Goal: Information Seeking & Learning: Learn about a topic

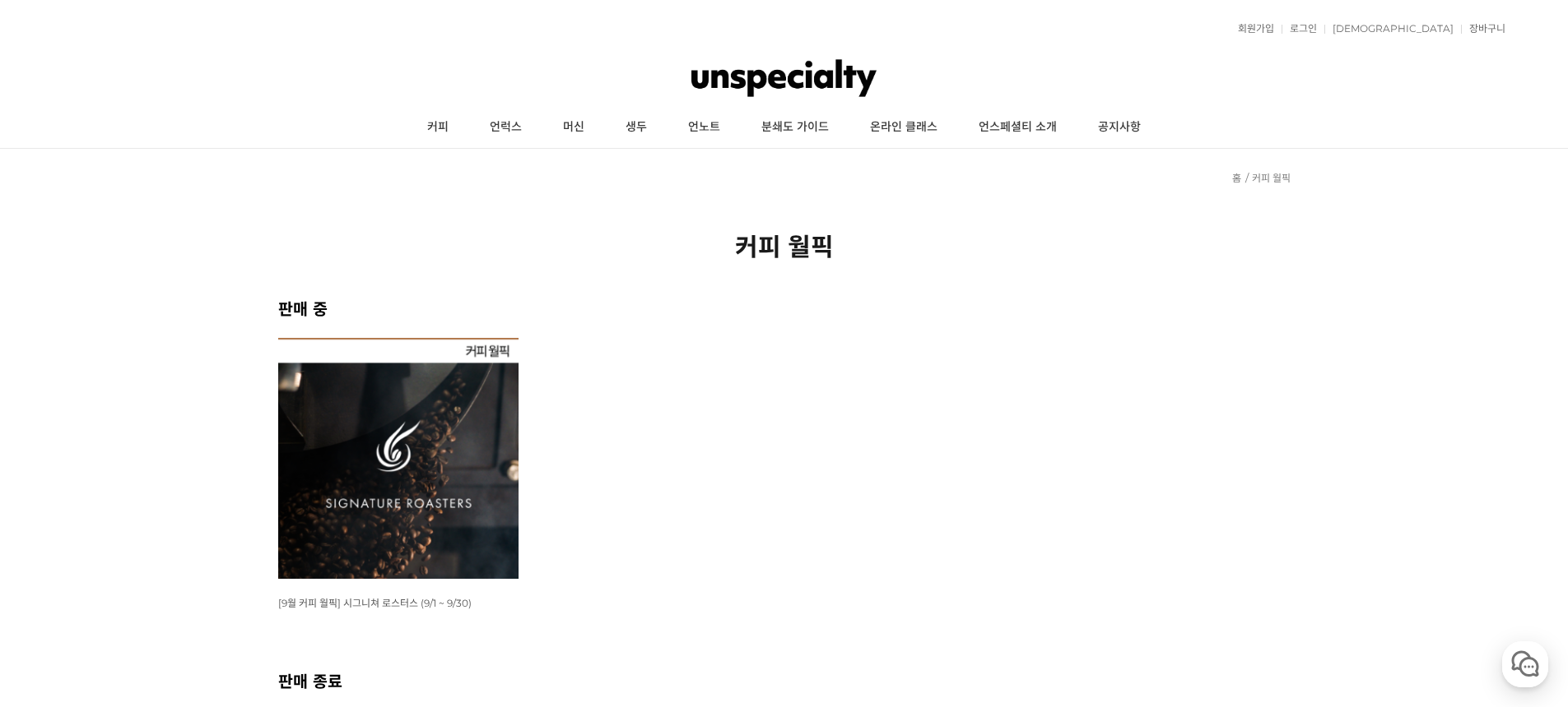
click at [365, 471] on img at bounding box center [399, 458] width 241 height 241
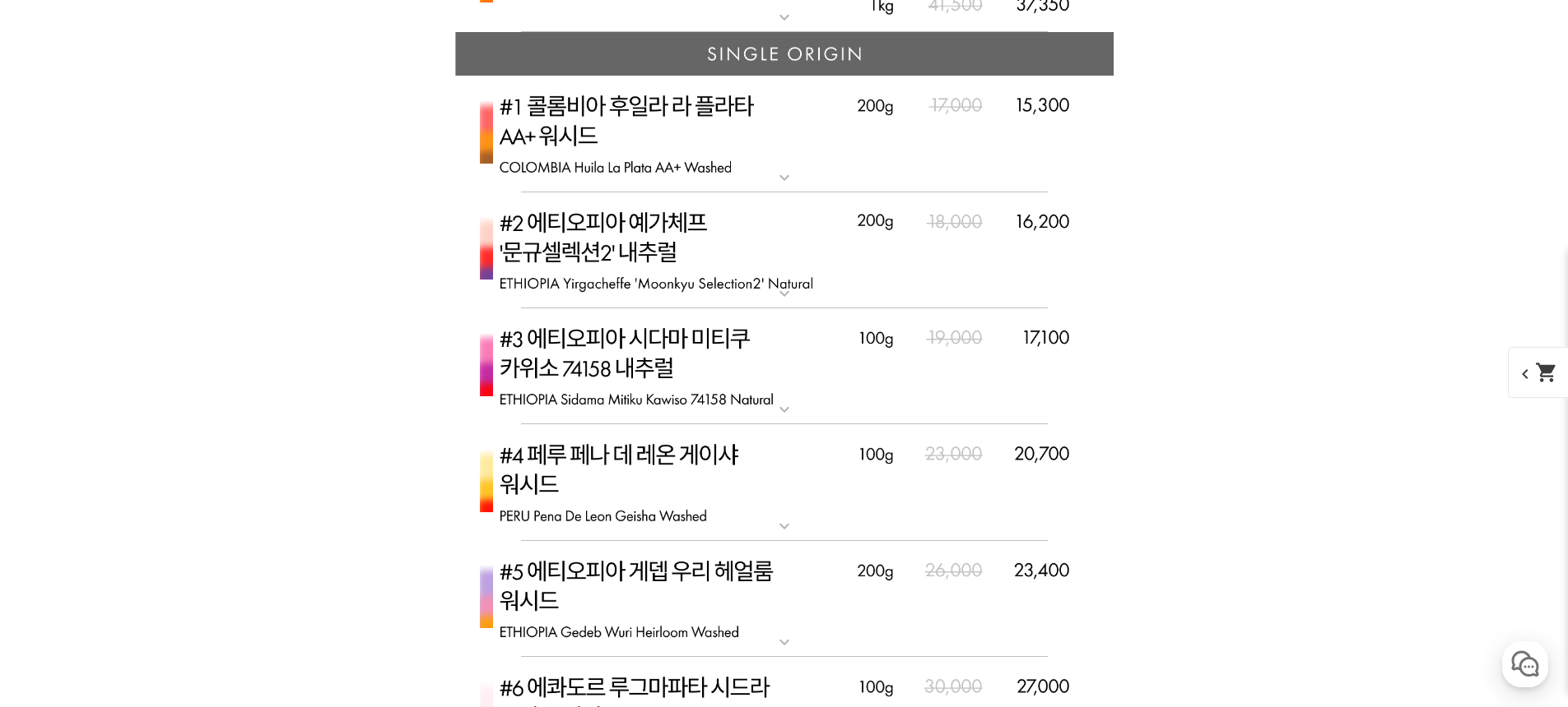
scroll to position [4745, 0]
click at [854, 289] on img at bounding box center [784, 251] width 658 height 117
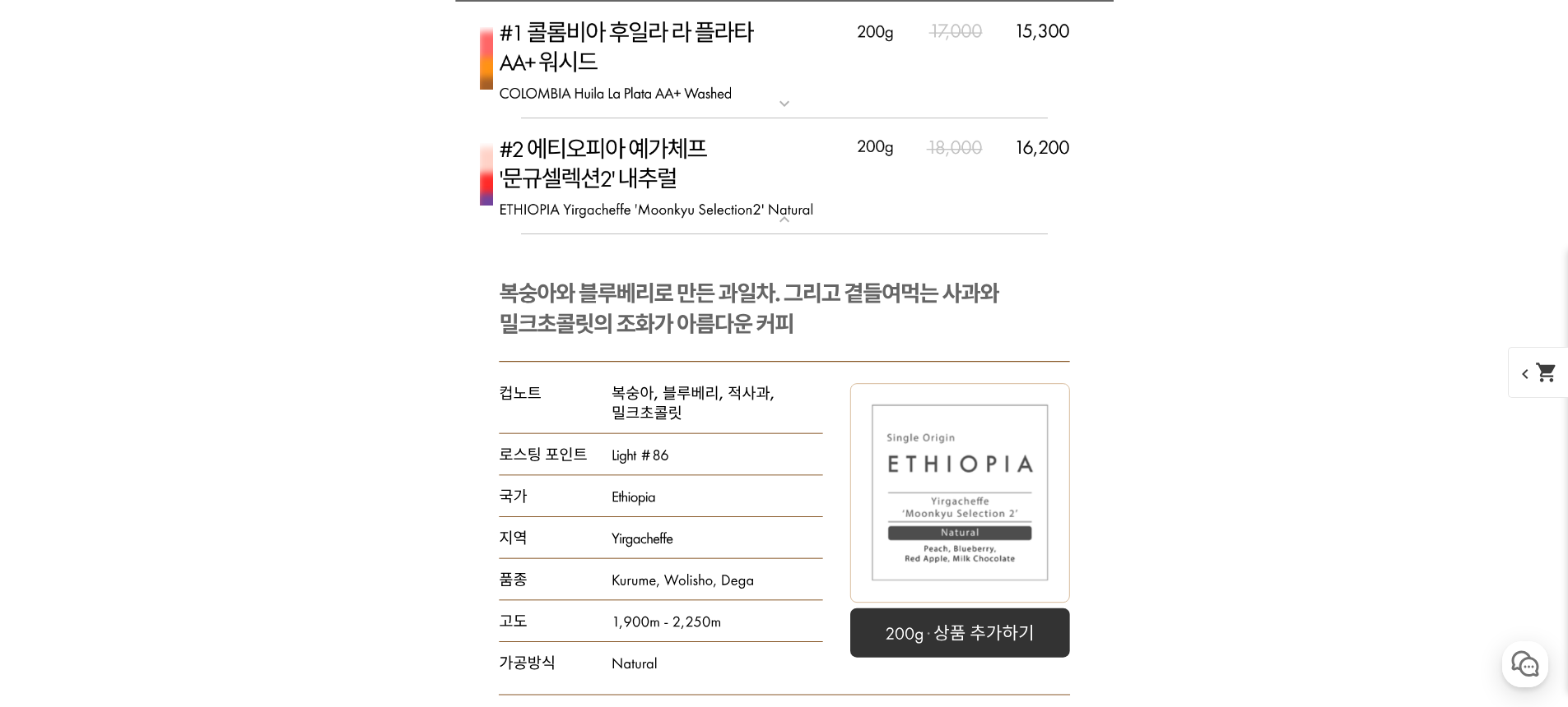
scroll to position [4903, 0]
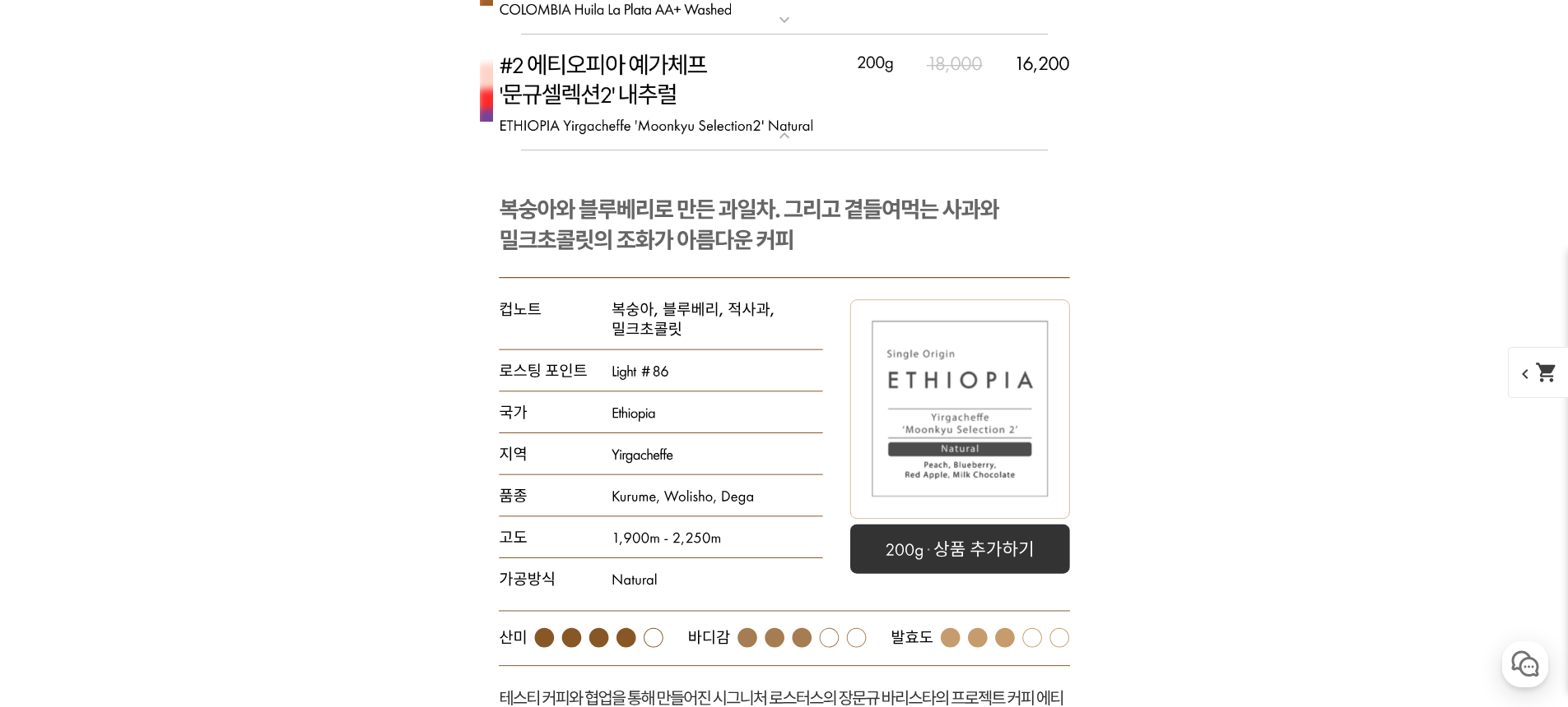
click at [852, 112] on img at bounding box center [784, 93] width 658 height 117
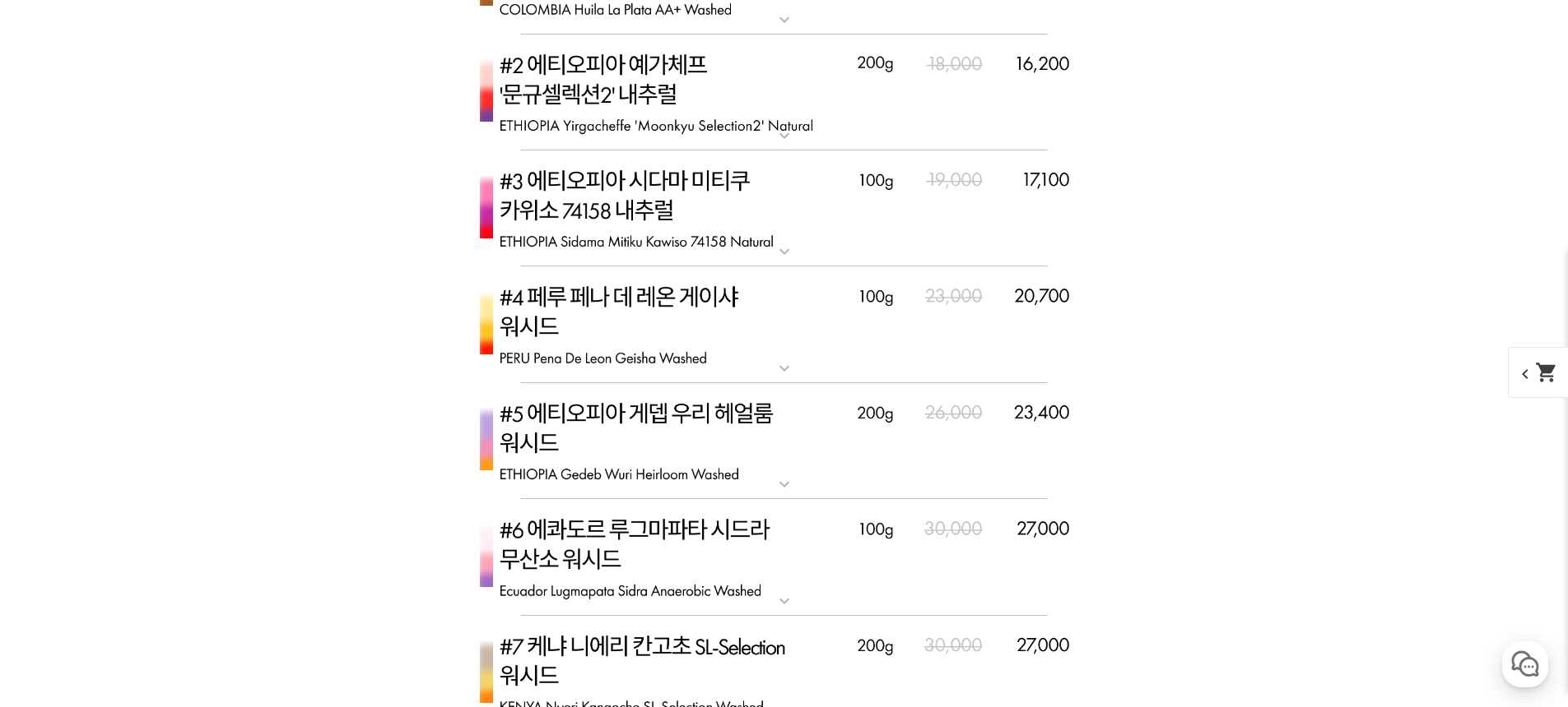
click at [812, 87] on img at bounding box center [784, 93] width 658 height 117
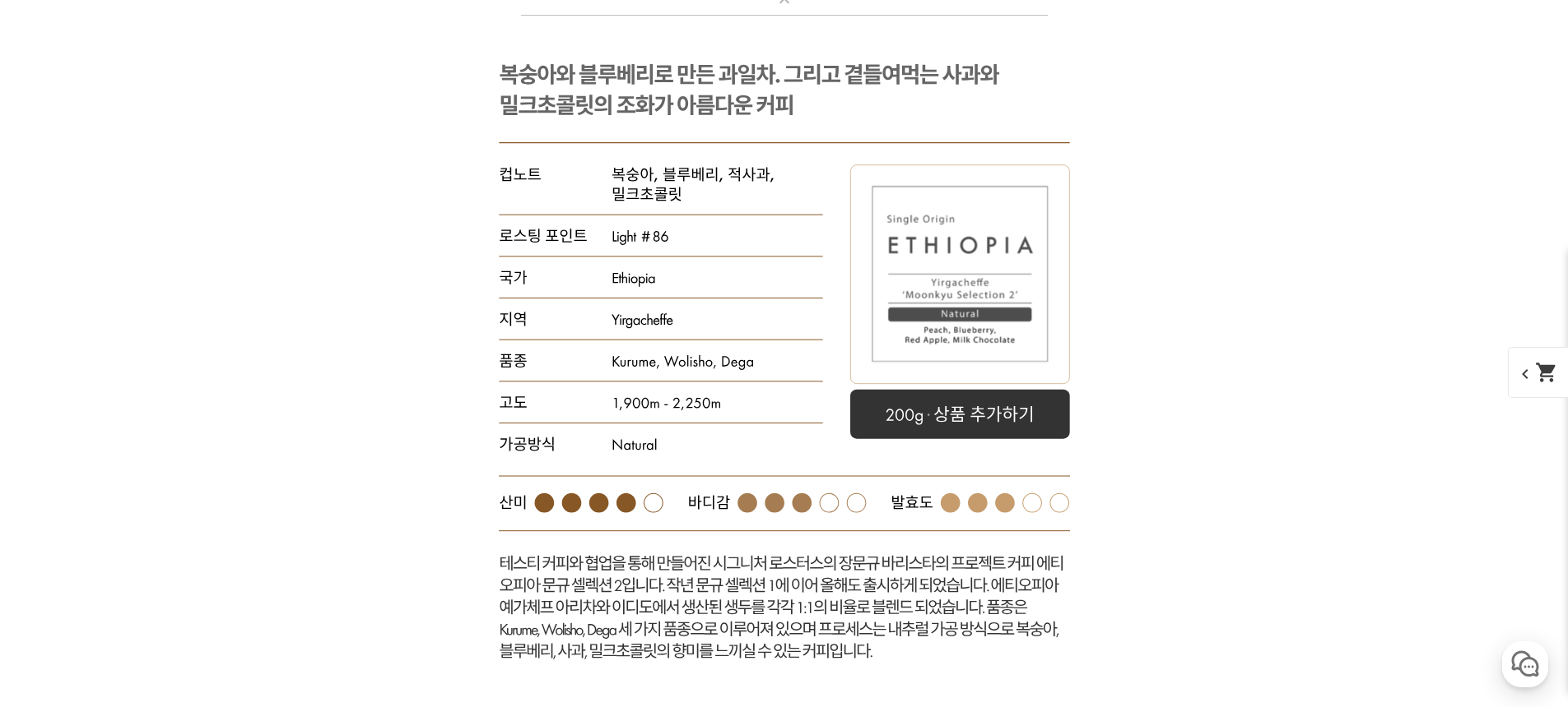
scroll to position [4893, 0]
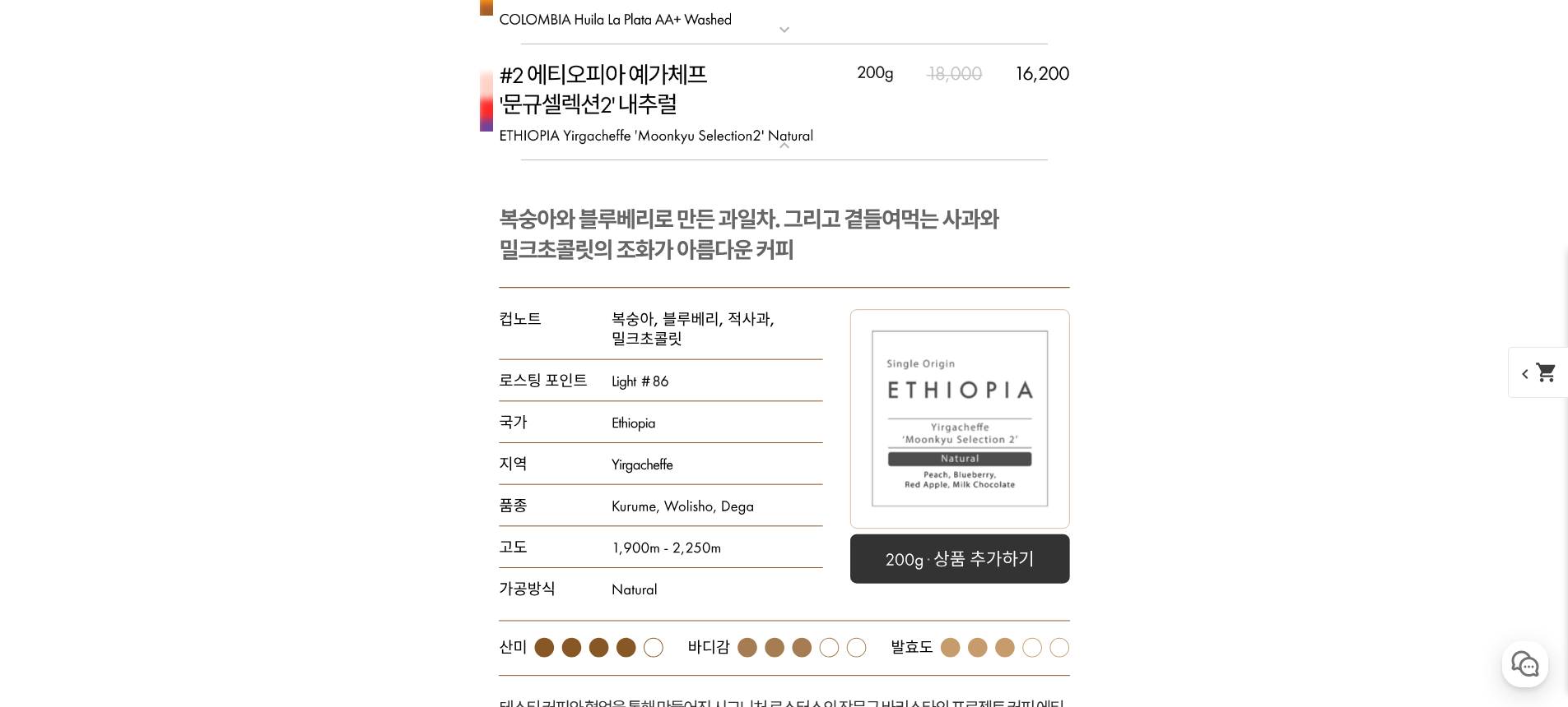
click at [839, 135] on img at bounding box center [784, 103] width 658 height 117
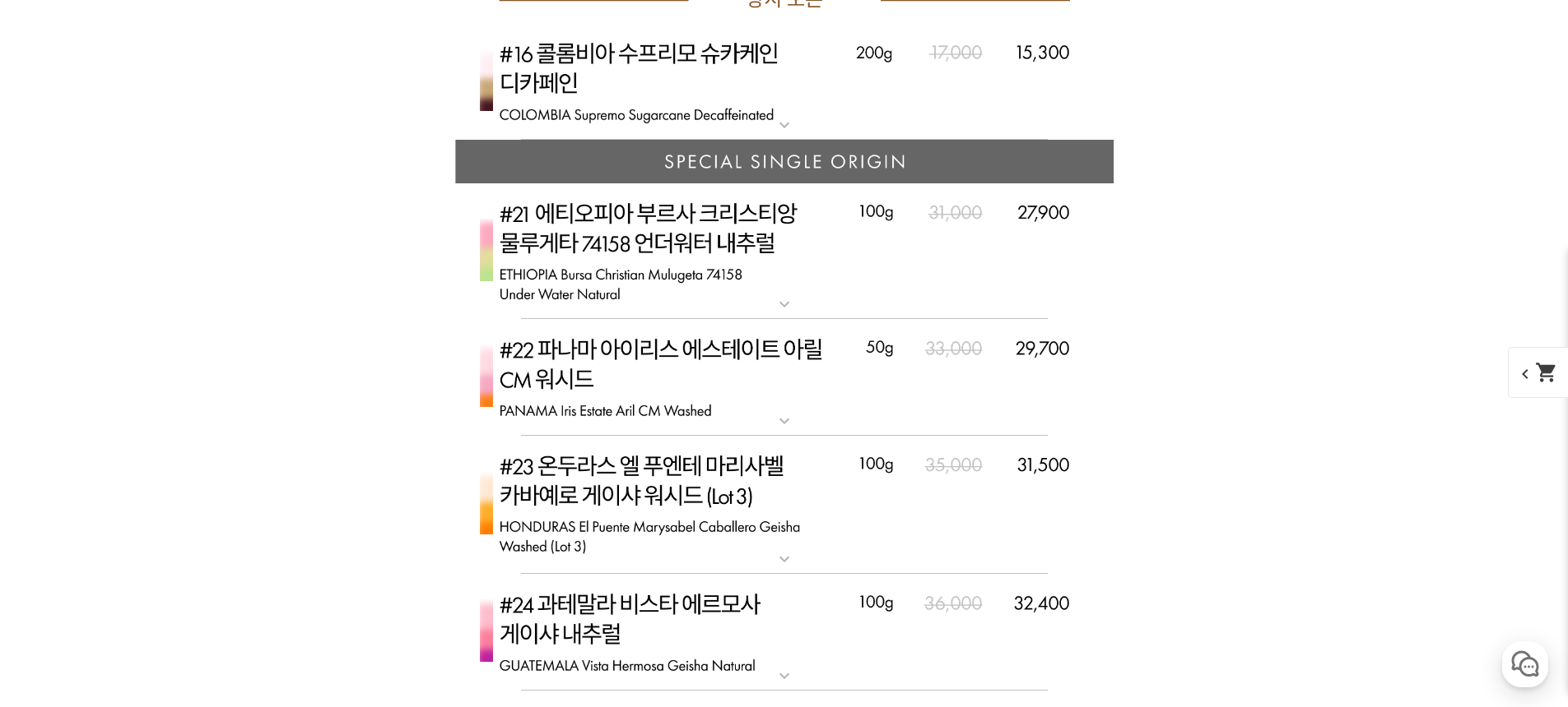
scroll to position [6629, 0]
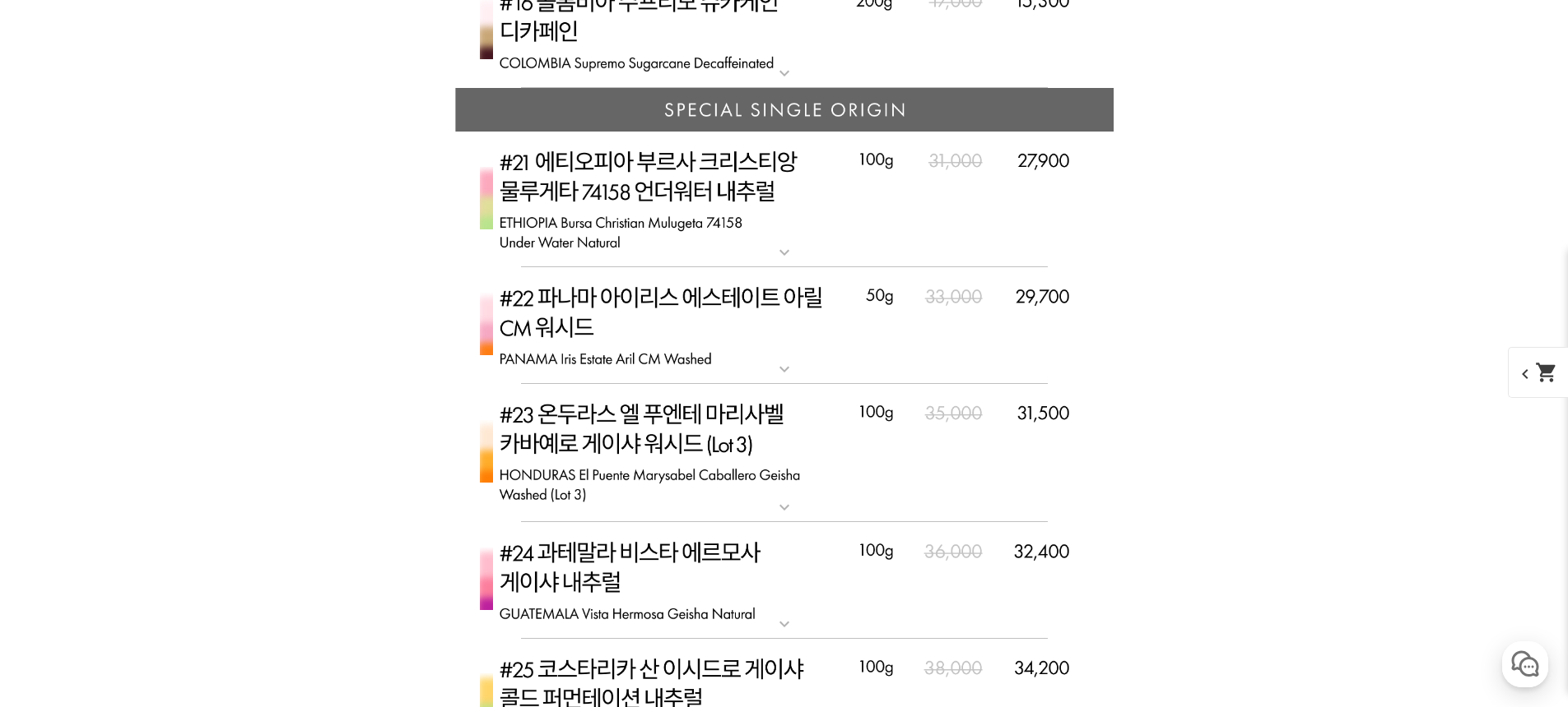
click at [799, 219] on img at bounding box center [784, 199] width 658 height 136
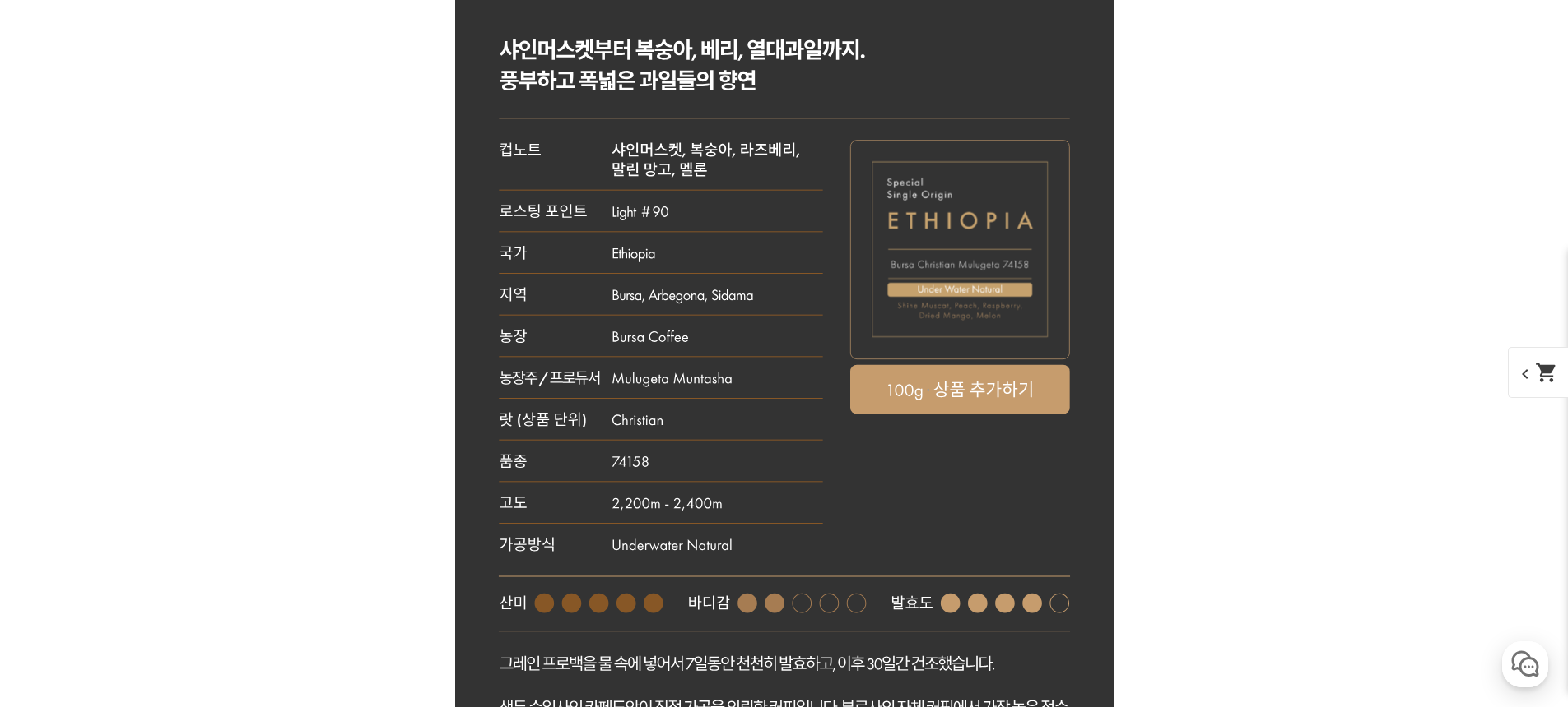
scroll to position [6701, 0]
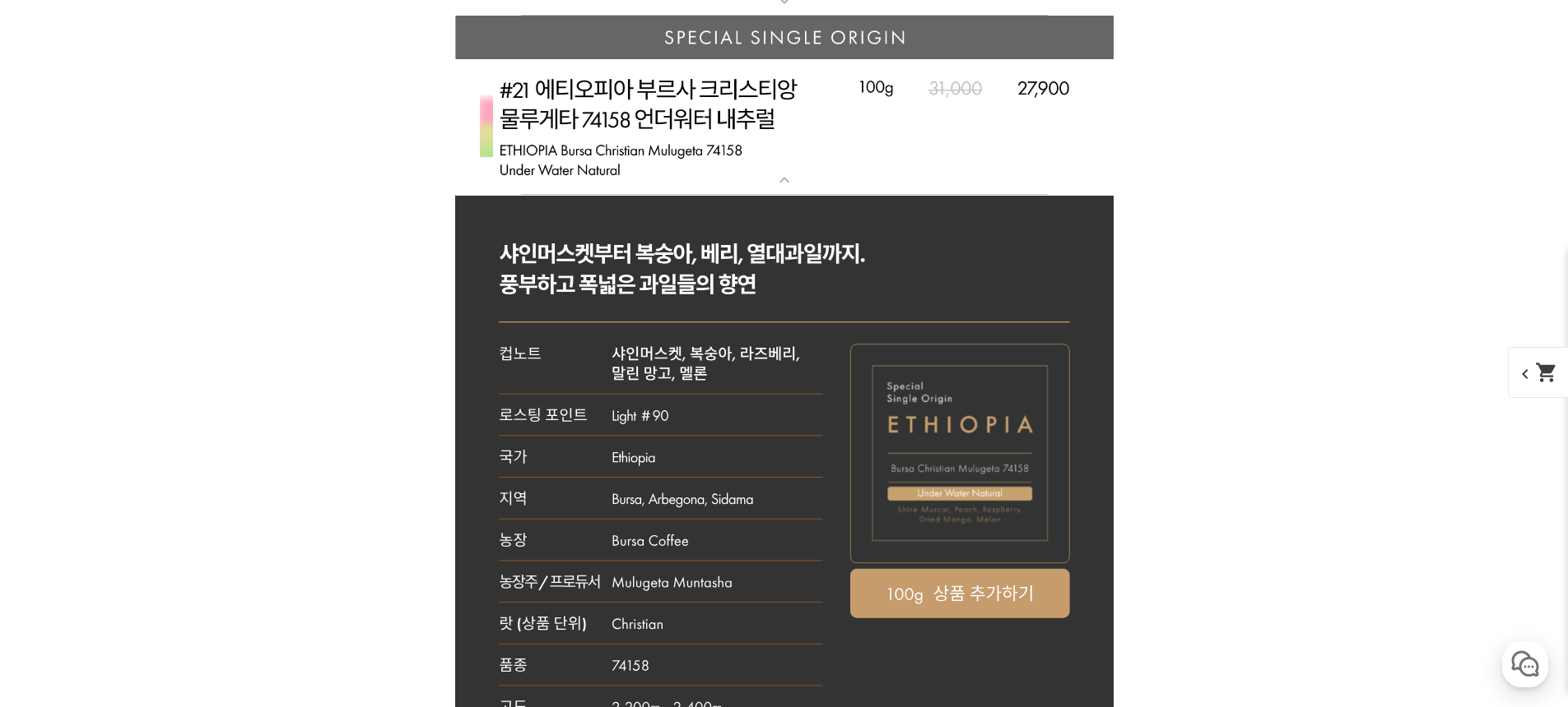
click at [830, 138] on img at bounding box center [784, 127] width 658 height 136
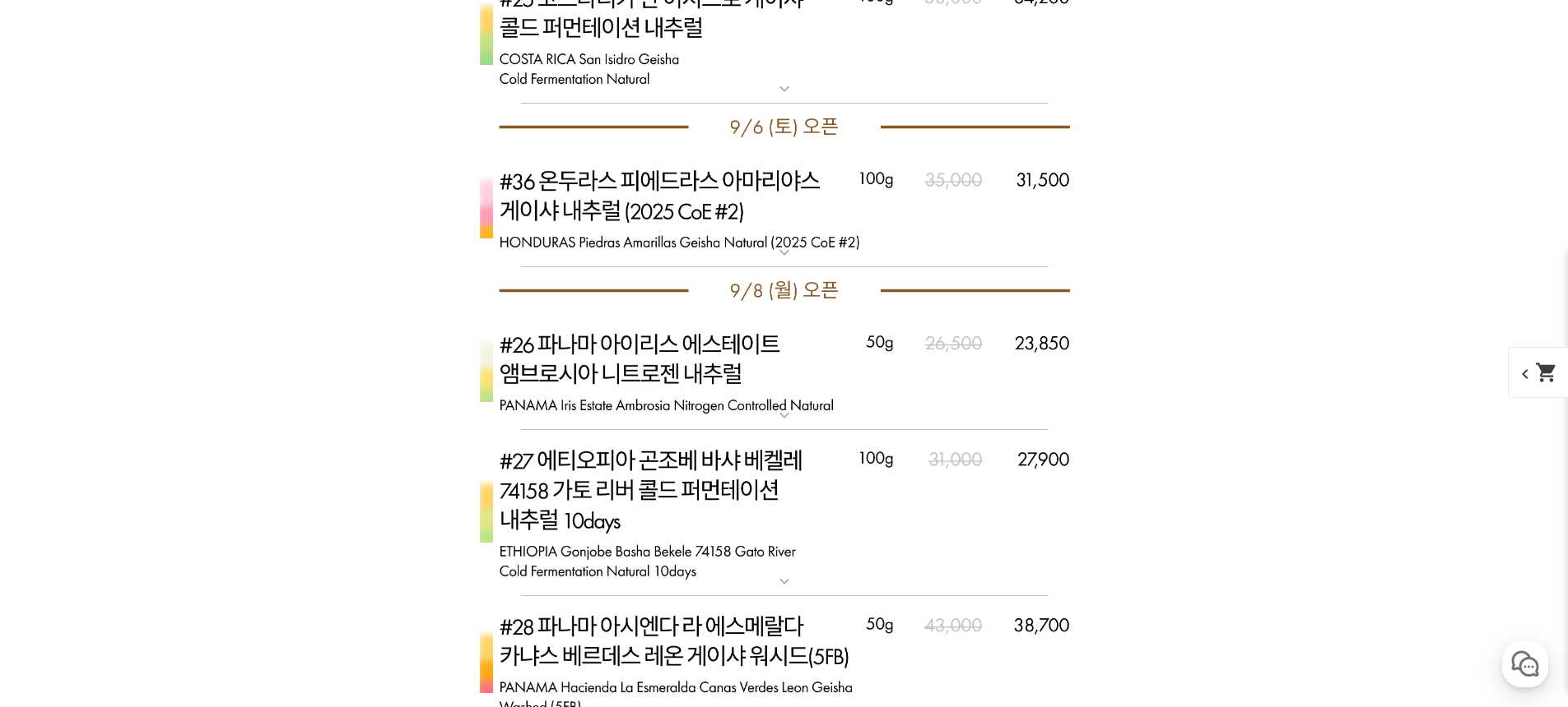
scroll to position [7353, 0]
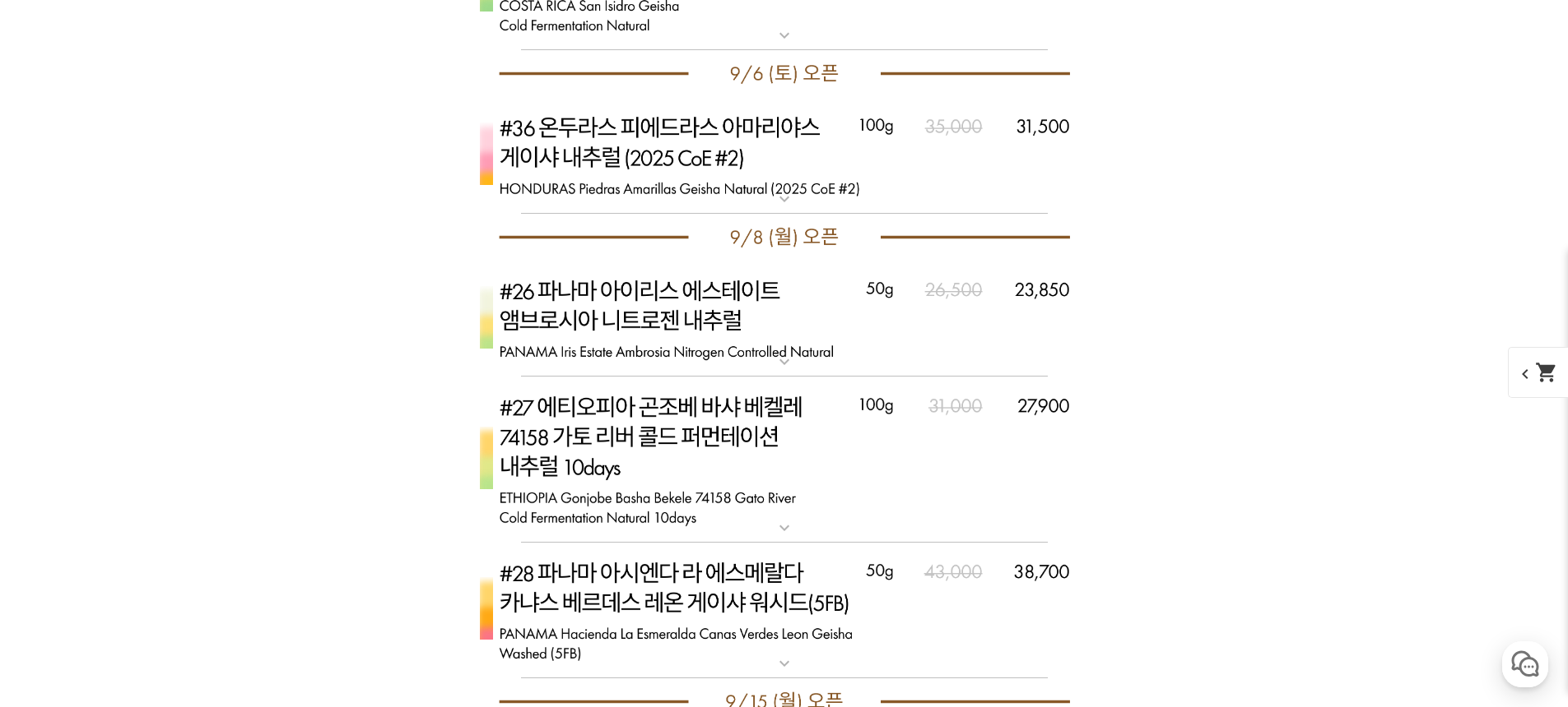
click at [853, 130] on img at bounding box center [784, 155] width 658 height 117
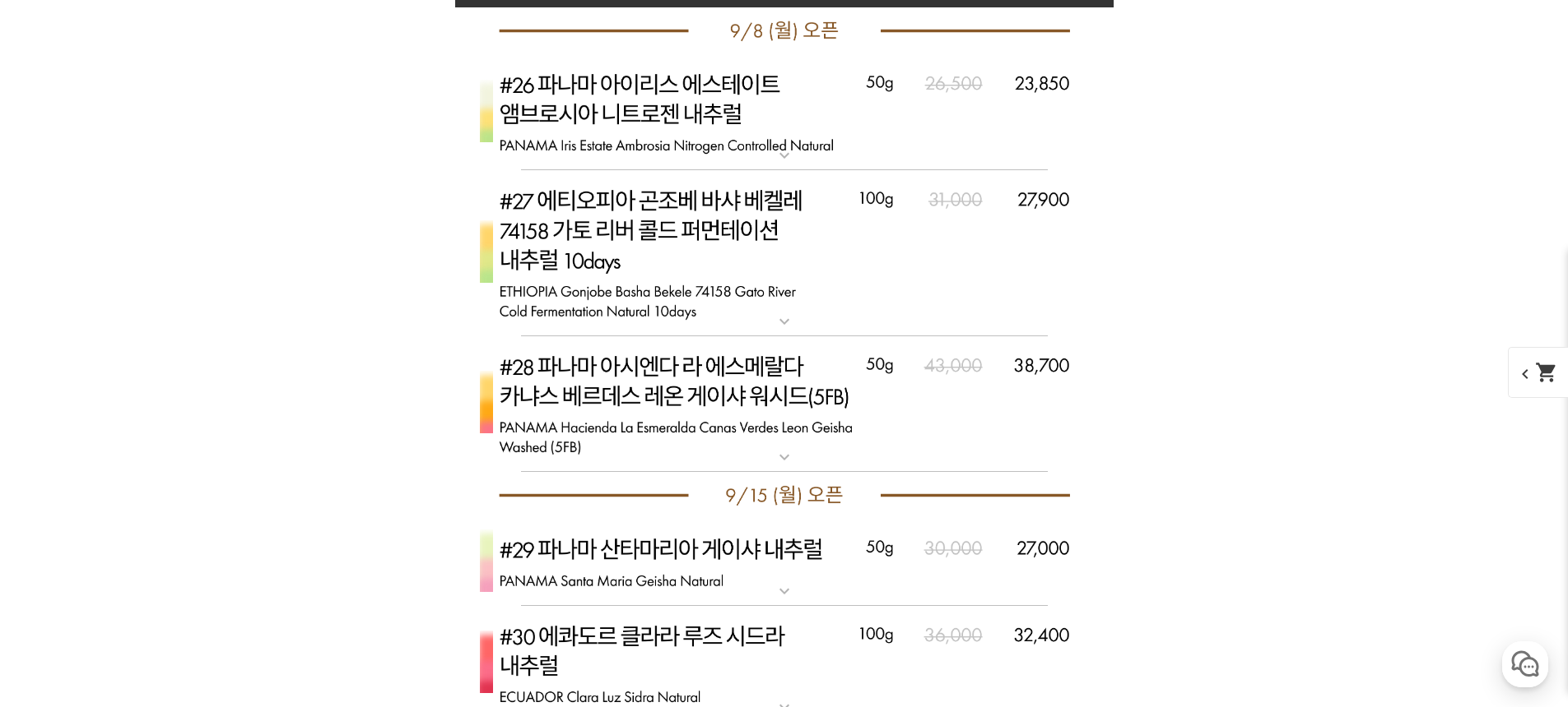
scroll to position [8637, 0]
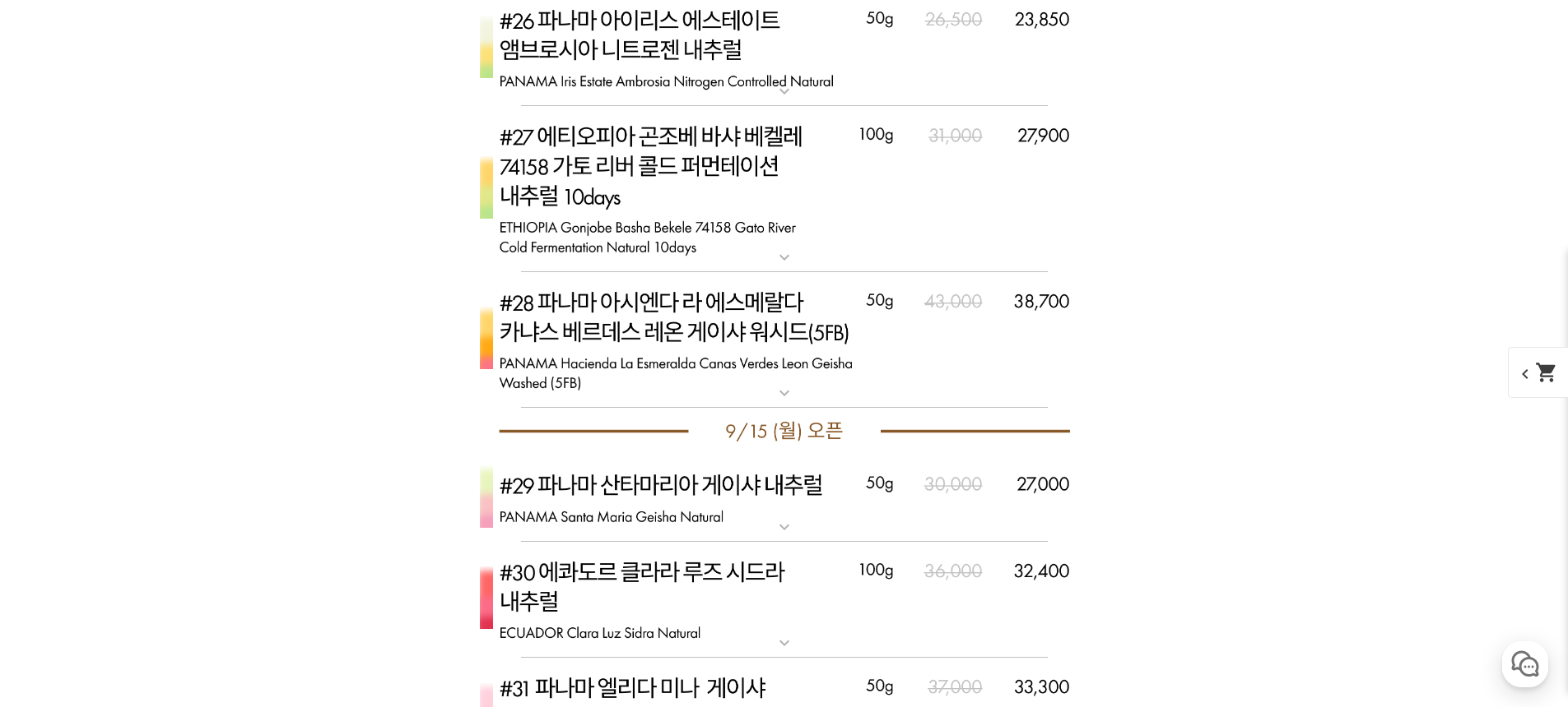
click at [713, 374] on img at bounding box center [784, 340] width 658 height 136
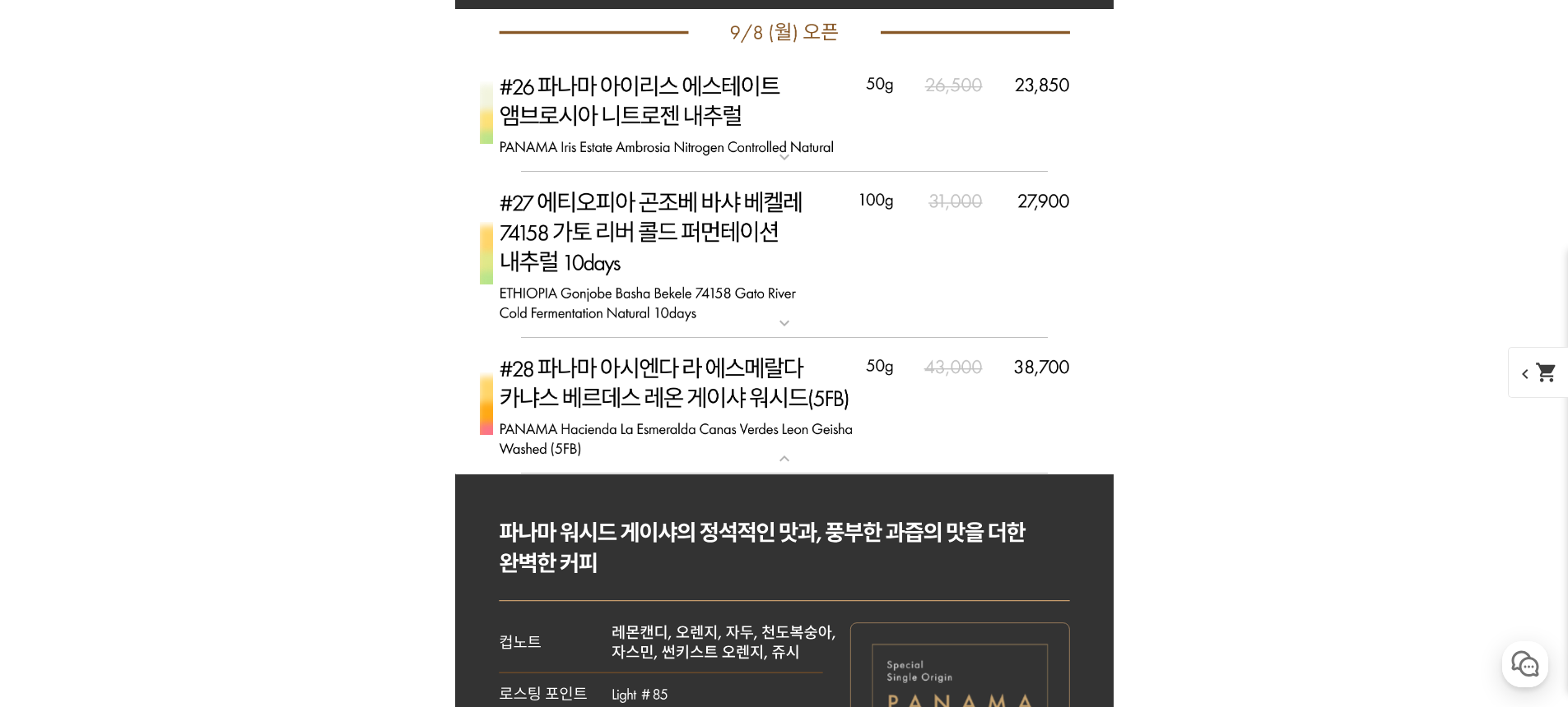
scroll to position [8557, 0]
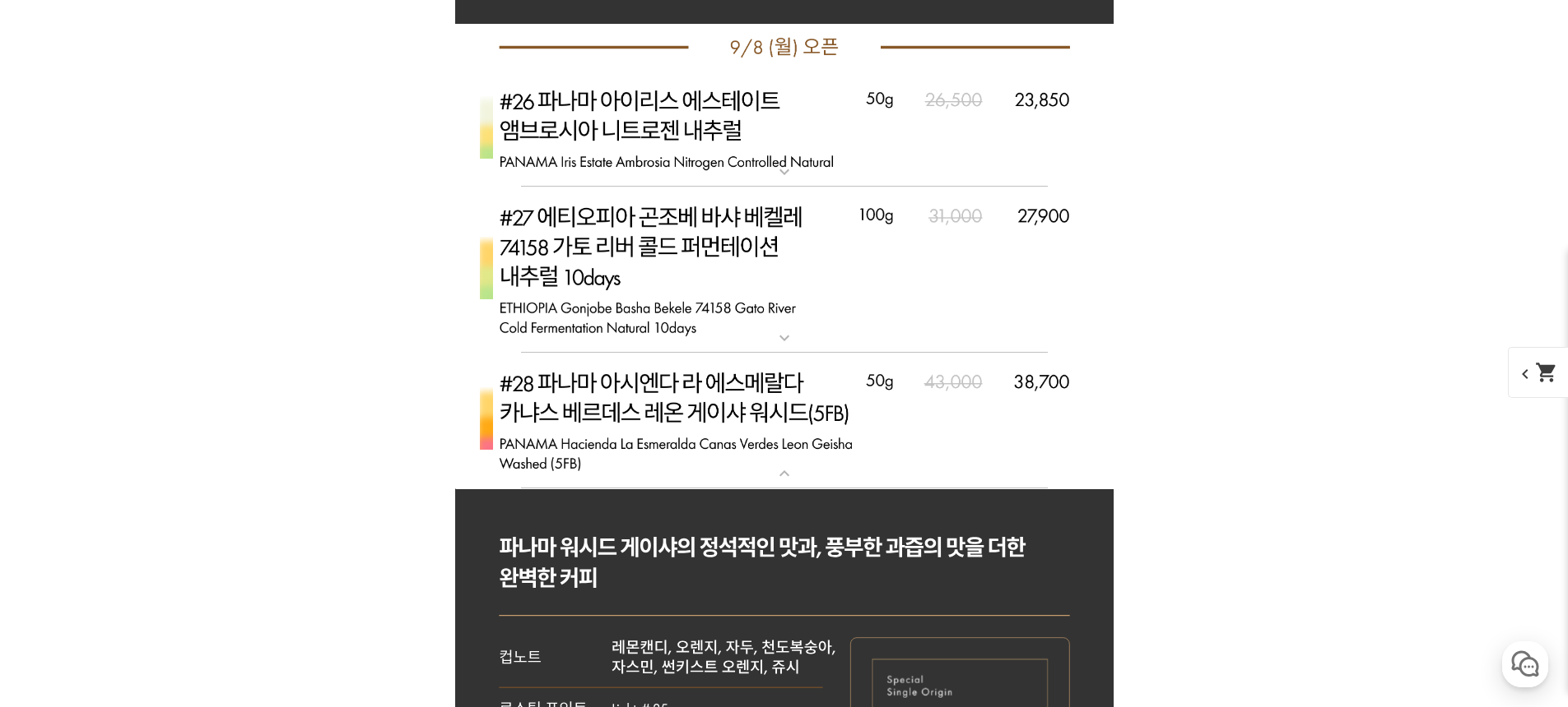
click at [724, 415] on img at bounding box center [784, 420] width 658 height 136
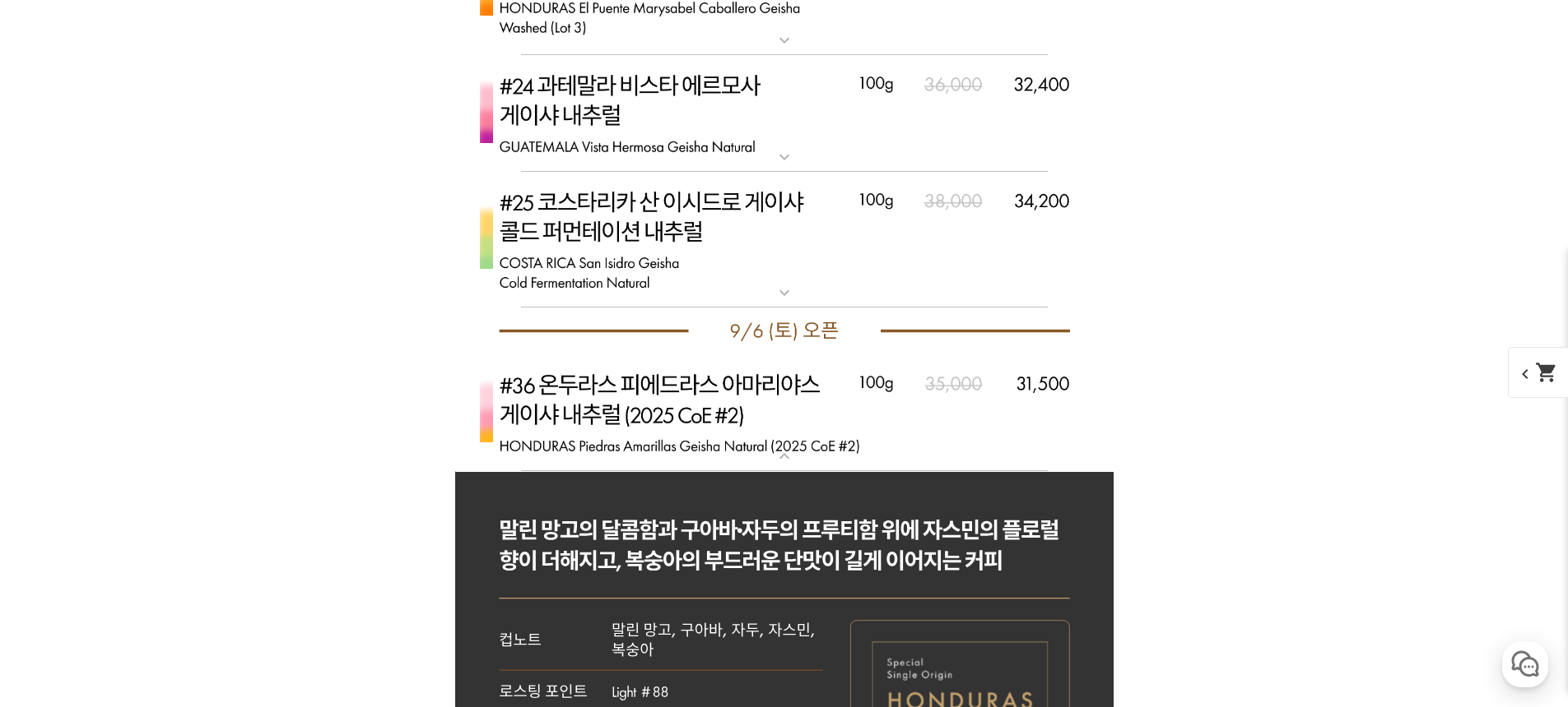
scroll to position [7089, 0]
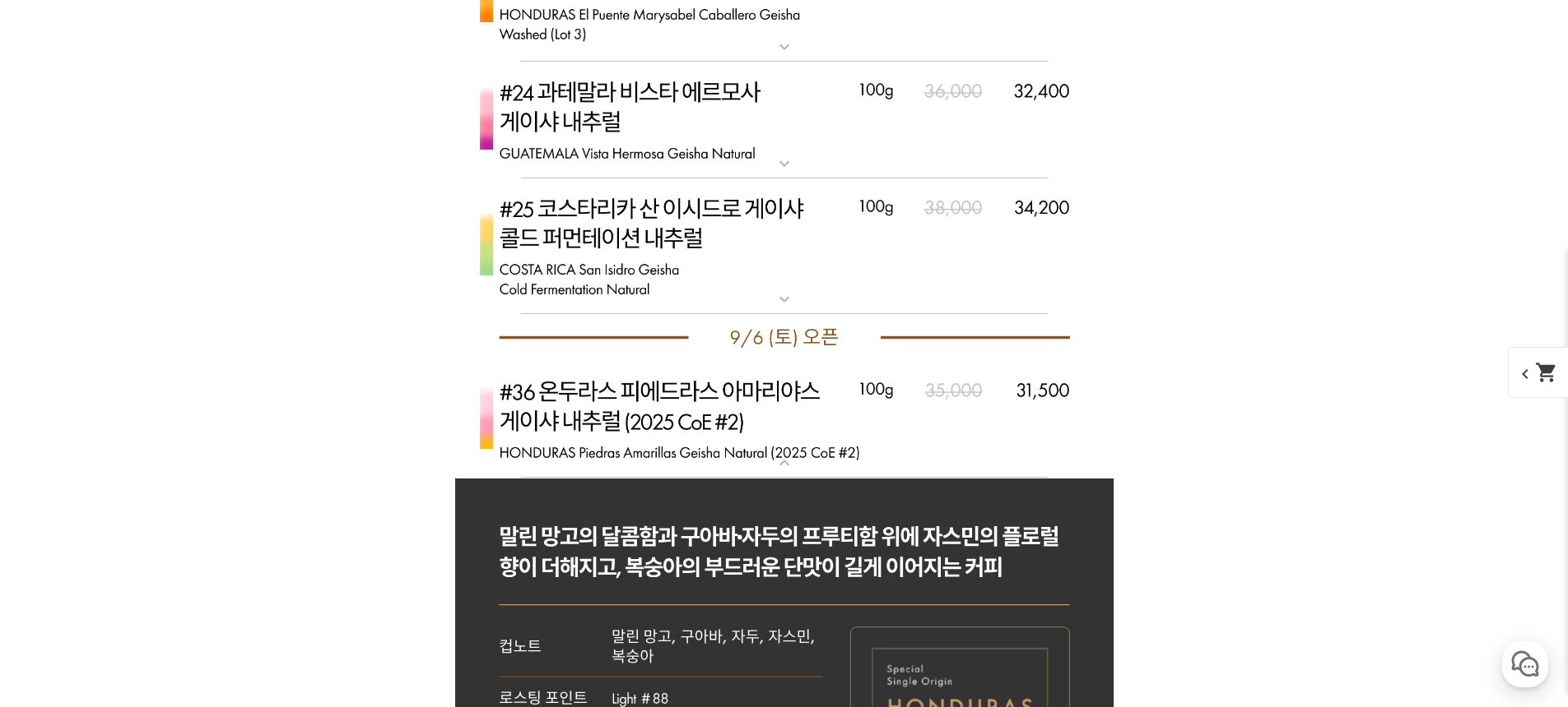
click at [727, 410] on img at bounding box center [784, 420] width 658 height 117
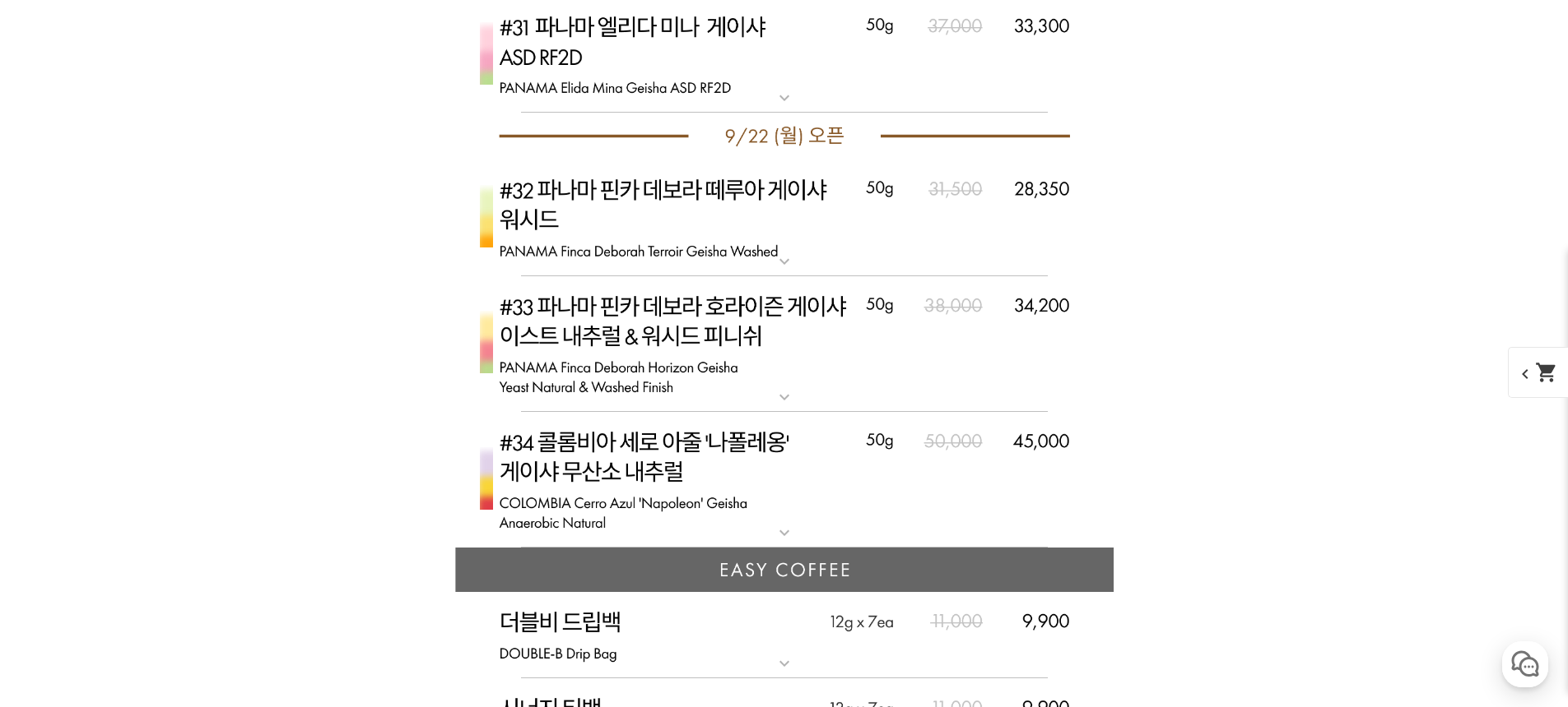
scroll to position [8268, 0]
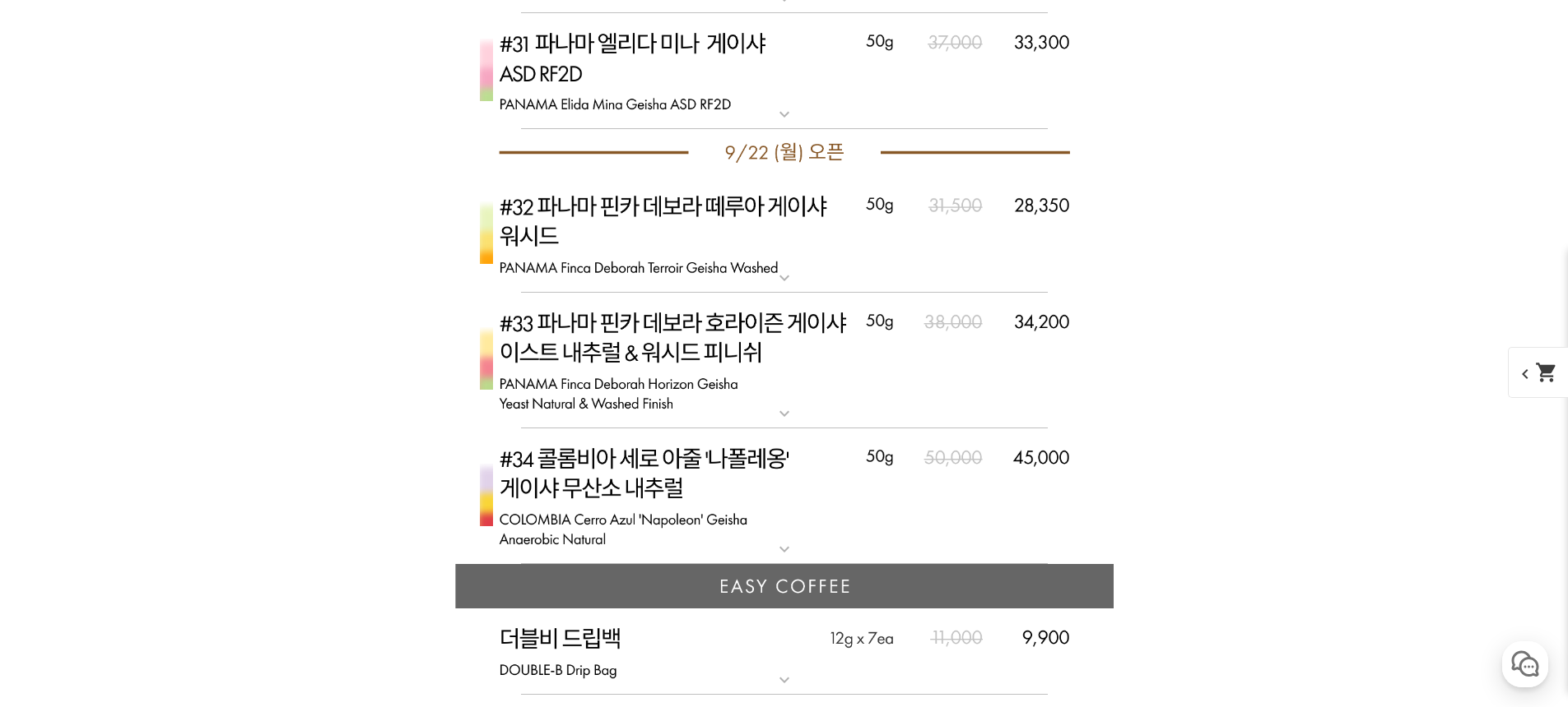
click at [719, 470] on img at bounding box center [784, 496] width 658 height 136
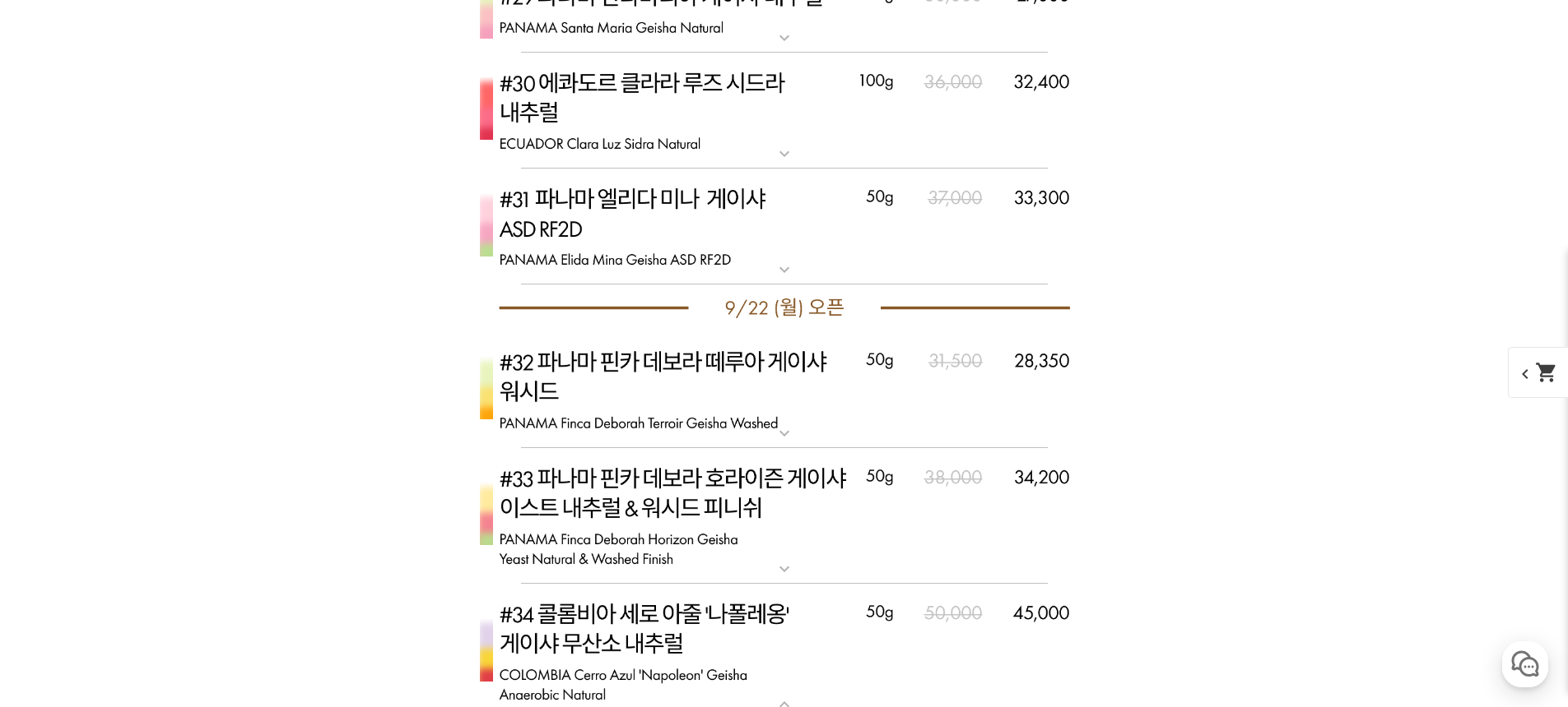
scroll to position [8264, 0]
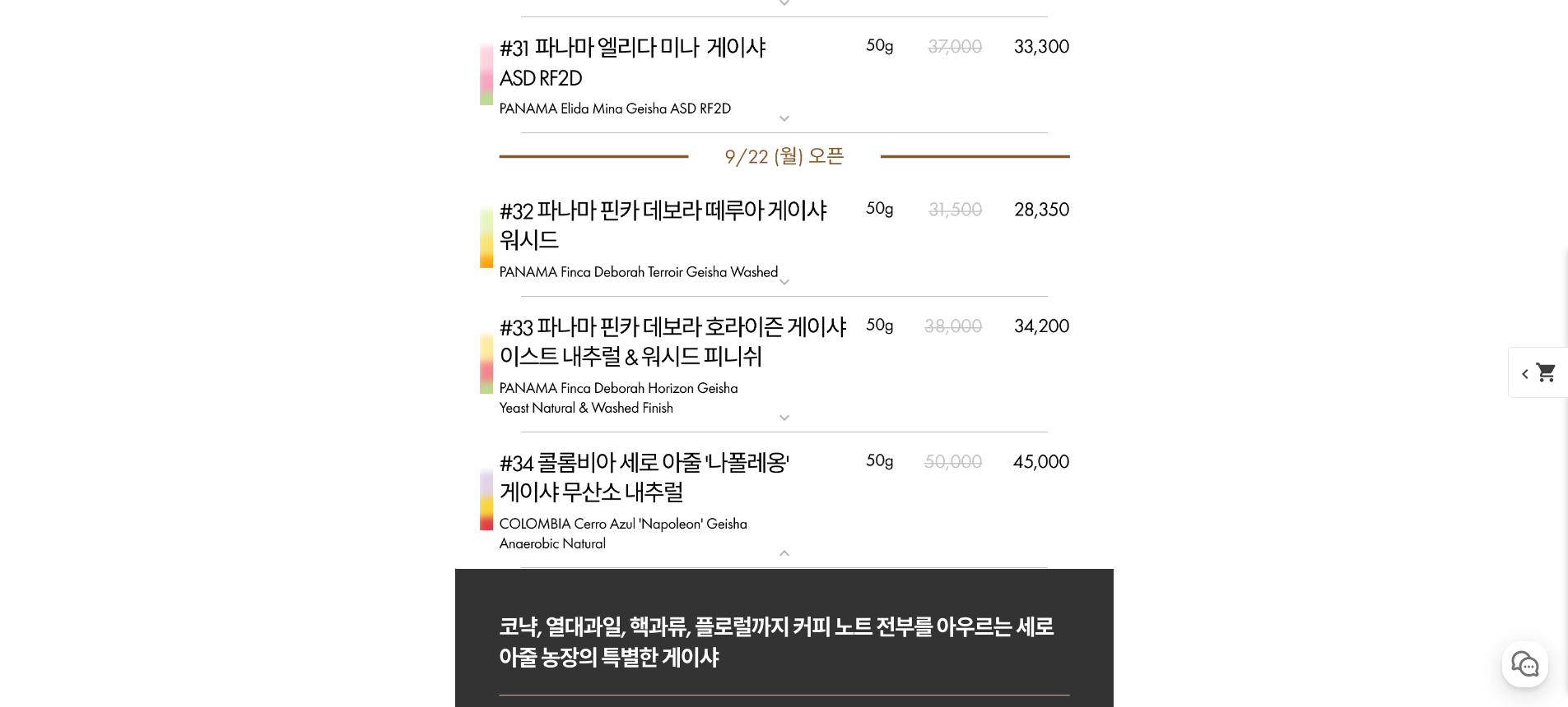
click at [723, 473] on img at bounding box center [784, 501] width 658 height 136
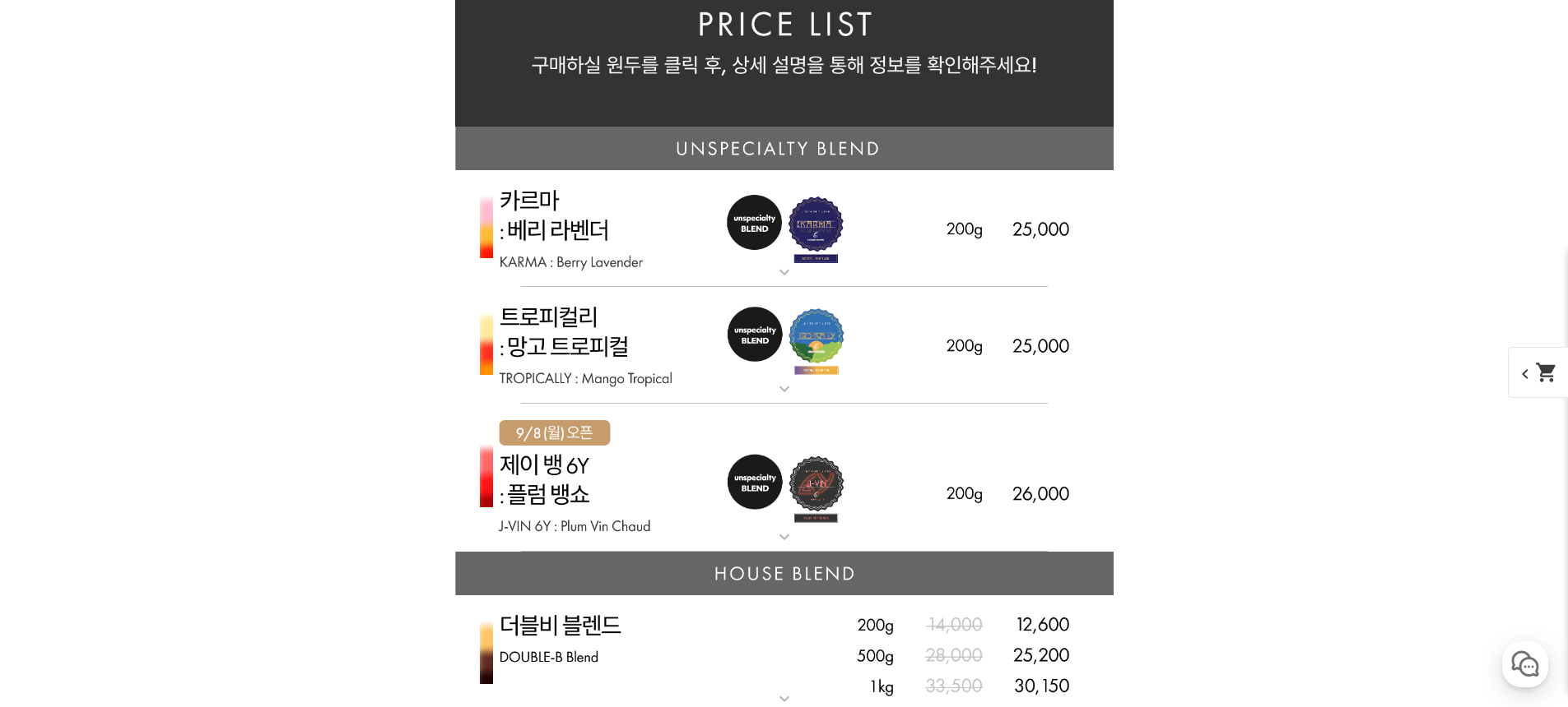
scroll to position [4118, 0]
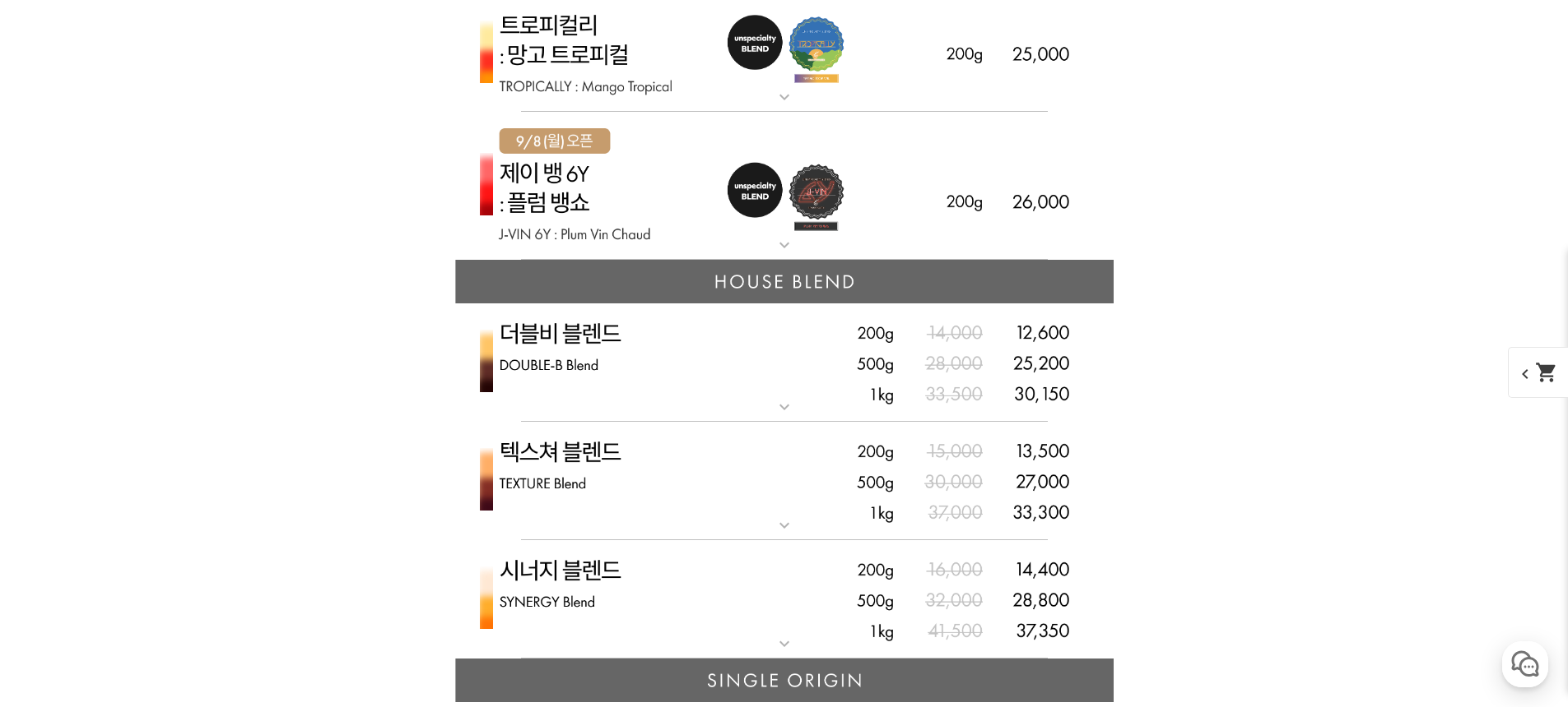
click at [698, 205] on img at bounding box center [784, 186] width 658 height 149
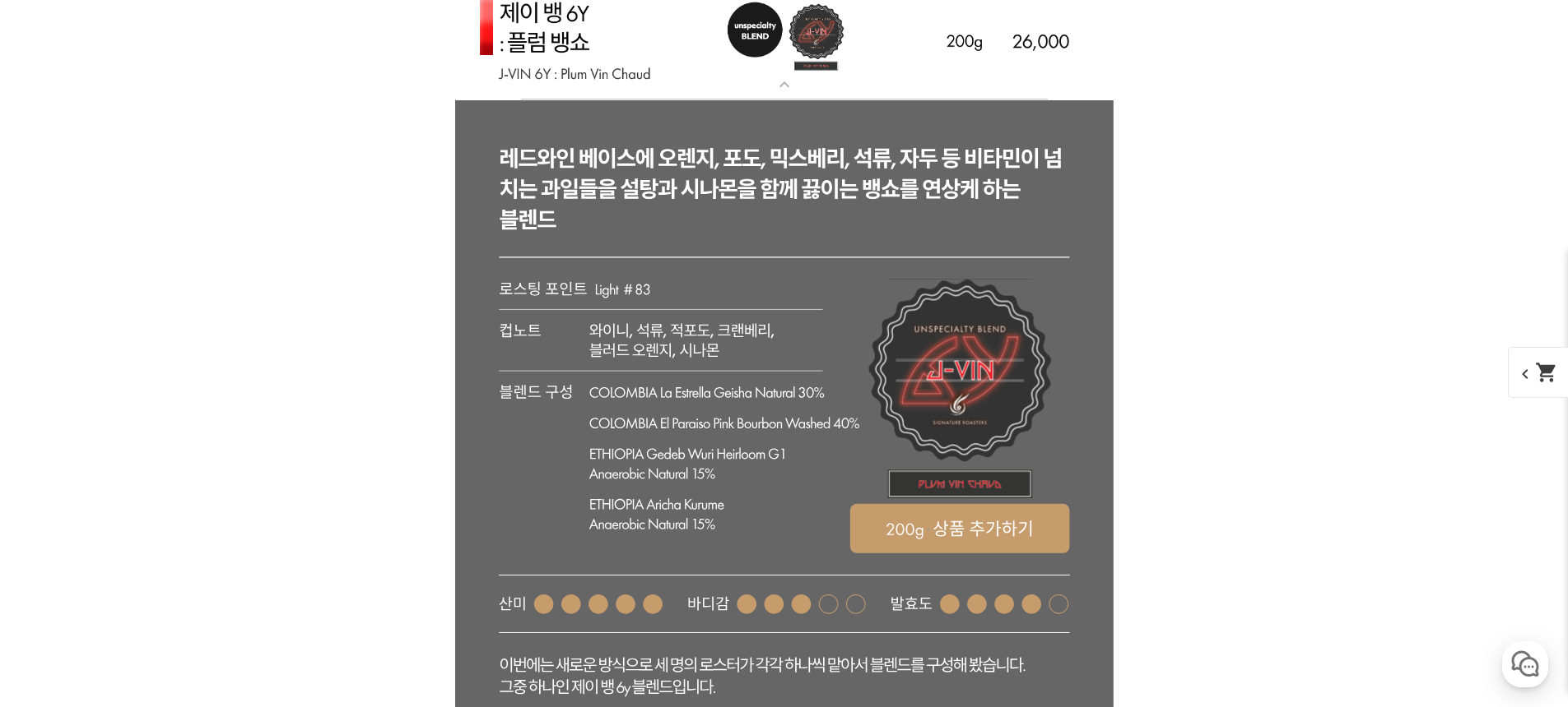
scroll to position [3943, 0]
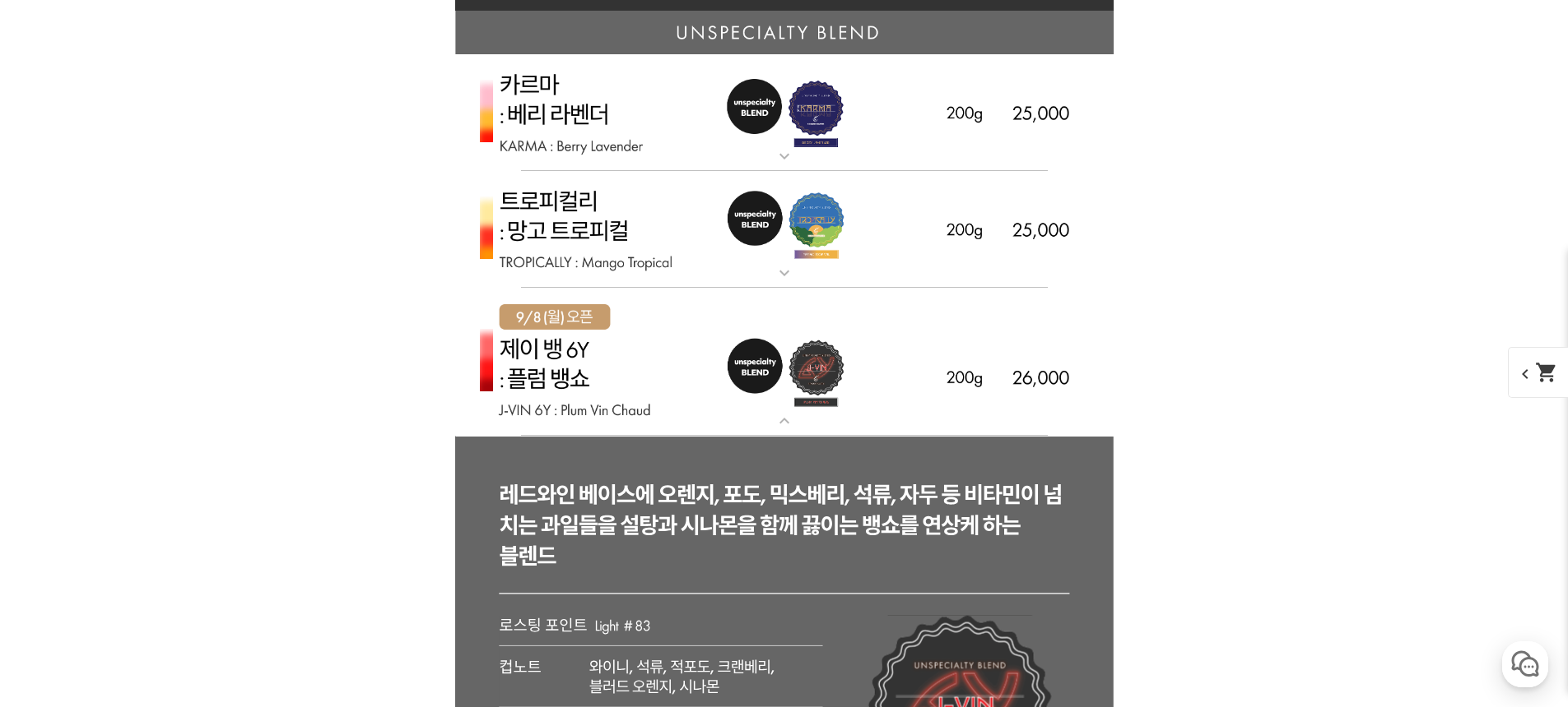
click at [707, 344] on img at bounding box center [784, 362] width 658 height 149
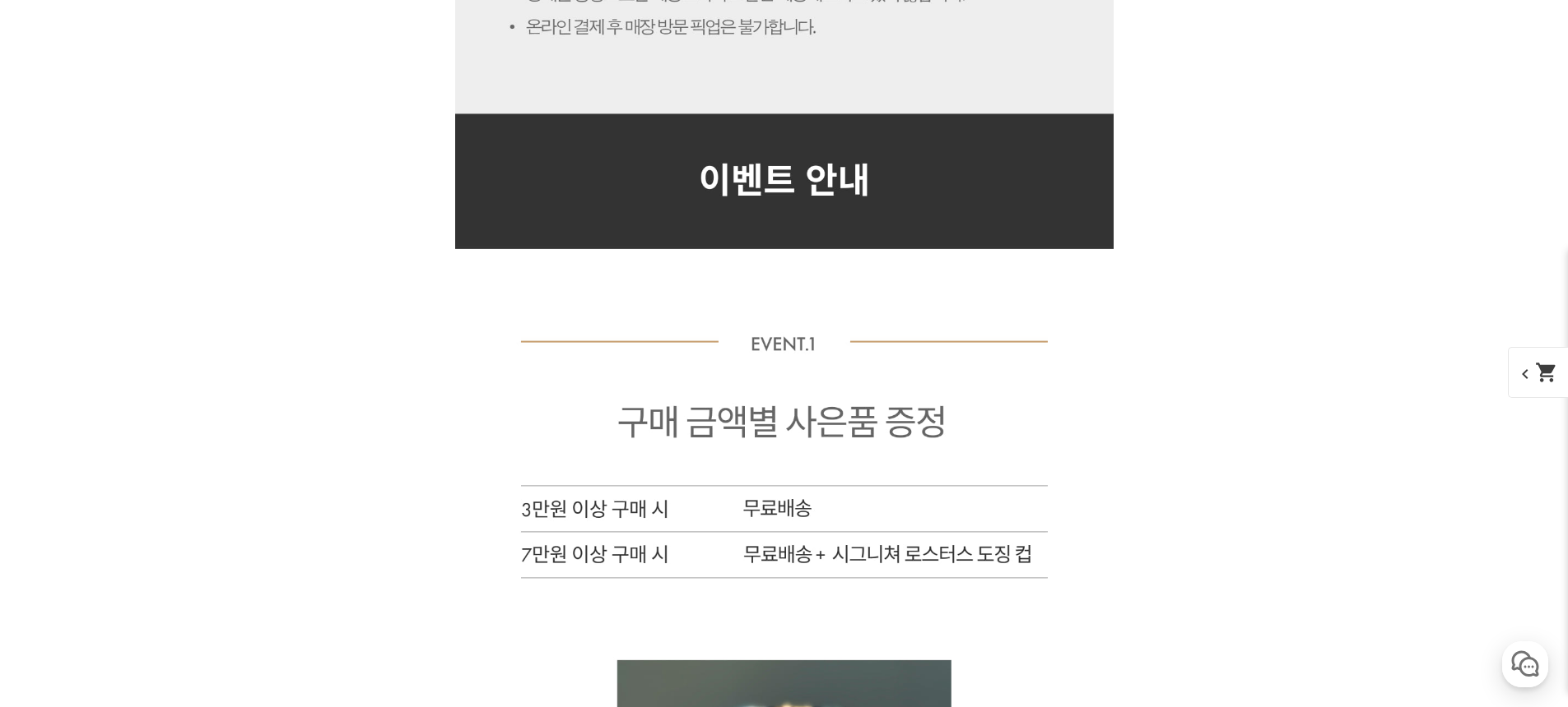
scroll to position [10582, 0]
